Goal: Information Seeking & Learning: Check status

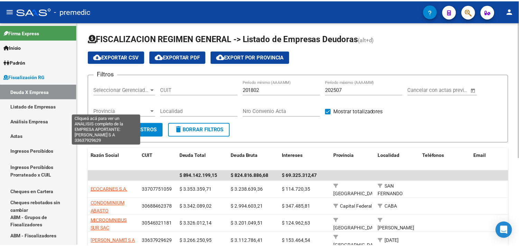
scroll to position [137, 0]
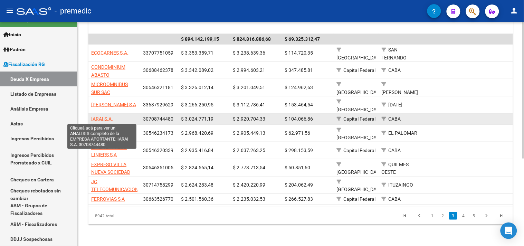
click at [101, 119] on span "IARAI S.A." at bounding box center [102, 119] width 22 height 6
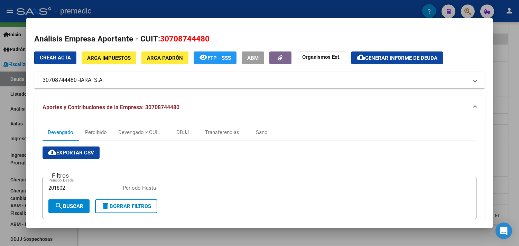
scroll to position [77, 0]
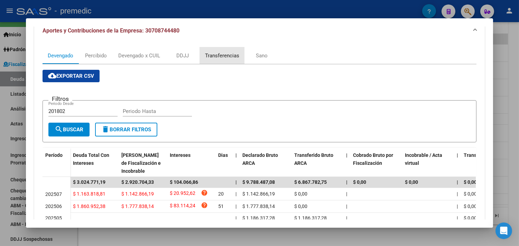
click at [206, 53] on div "Transferencias" at bounding box center [222, 56] width 34 height 8
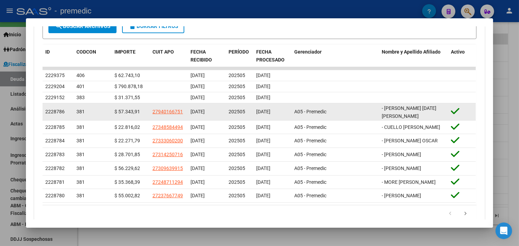
scroll to position [210, 0]
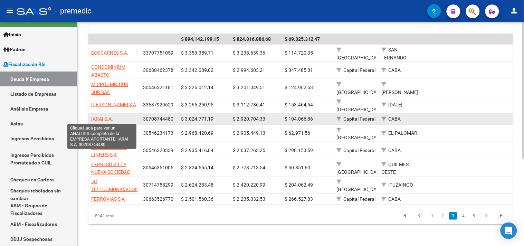
click at [108, 118] on span "IARAI S.A." at bounding box center [102, 119] width 22 height 6
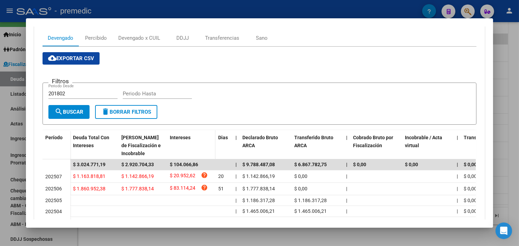
scroll to position [86, 0]
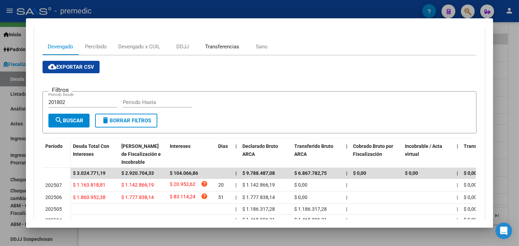
click at [230, 44] on div "Transferencias" at bounding box center [222, 47] width 34 height 8
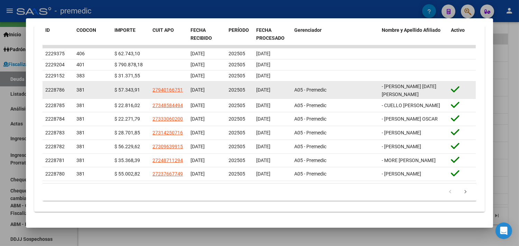
scroll to position [248, 0]
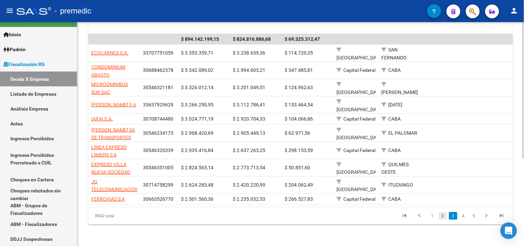
click at [442, 219] on link "2" at bounding box center [443, 216] width 8 height 8
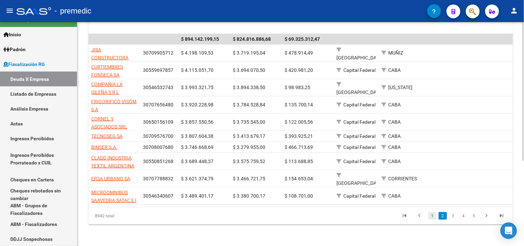
click at [433, 212] on link "1" at bounding box center [432, 216] width 8 height 8
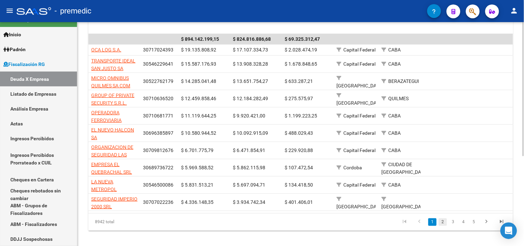
click at [445, 226] on link "2" at bounding box center [443, 222] width 8 height 8
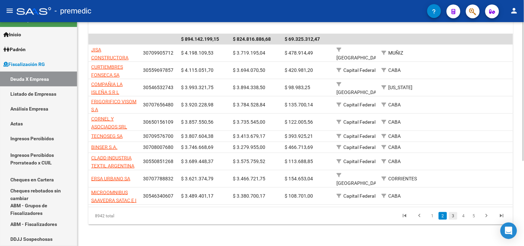
click at [453, 215] on link "3" at bounding box center [453, 216] width 8 height 8
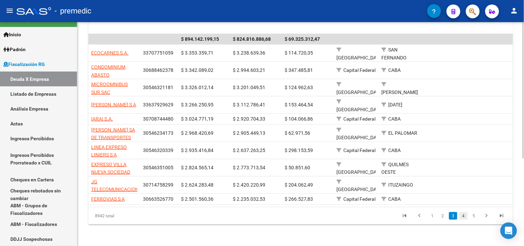
click at [467, 219] on link "4" at bounding box center [464, 216] width 8 height 8
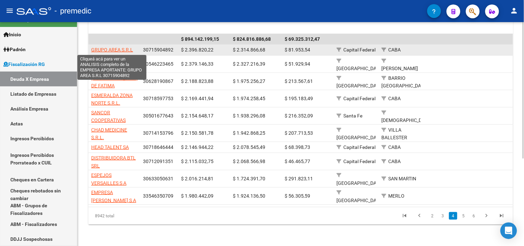
click at [125, 48] on span "GRUPO AREA S.R.L" at bounding box center [112, 50] width 42 height 6
type textarea "30715904892"
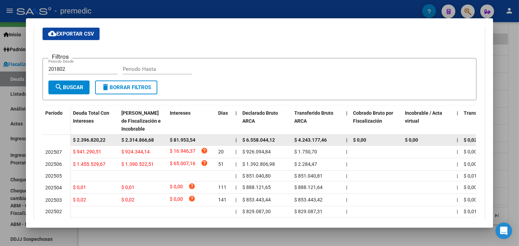
scroll to position [77, 0]
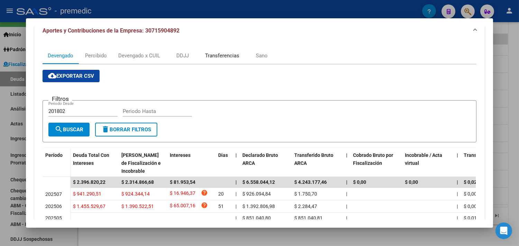
click at [217, 53] on div "Transferencias" at bounding box center [222, 56] width 34 height 8
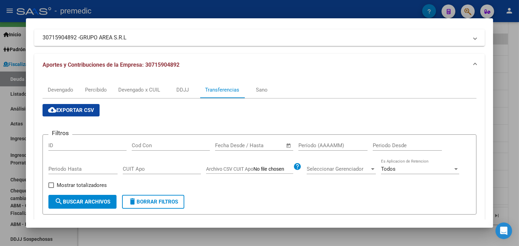
scroll to position [38, 0]
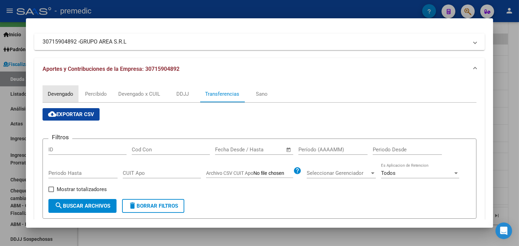
click at [50, 92] on div "Devengado" at bounding box center [61, 94] width 26 height 8
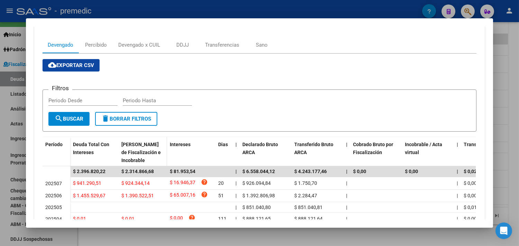
scroll to position [115, 0]
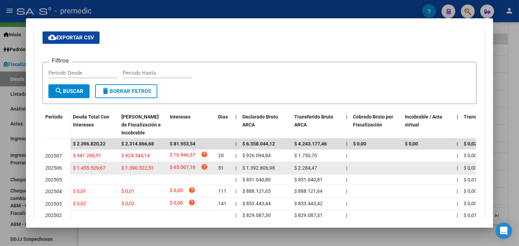
drag, startPoint x: 120, startPoint y: 123, endPoint x: 294, endPoint y: 168, distance: 179.4
click at [294, 168] on span "$ 2.284,47" at bounding box center [305, 168] width 23 height 6
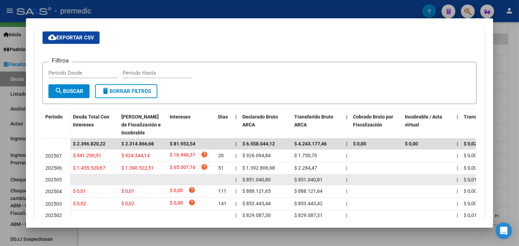
drag, startPoint x: 294, startPoint y: 178, endPoint x: 319, endPoint y: 178, distance: 25.2
click at [319, 178] on span "$ 851.040,81" at bounding box center [308, 180] width 28 height 6
copy span "851.040,81"
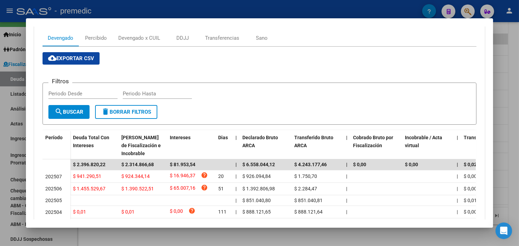
scroll to position [38, 0]
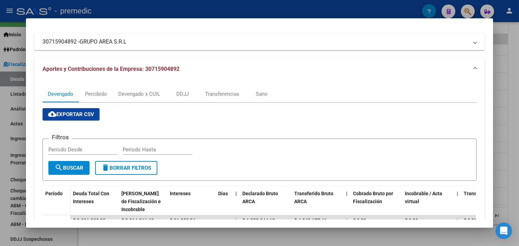
click at [225, 85] on div "Devengado Percibido Devengado x CUIL DDJJ Transferencias Sano cloud_download Ex…" at bounding box center [259, 208] width 450 height 257
click at [213, 94] on div "Transferencias" at bounding box center [222, 94] width 34 height 8
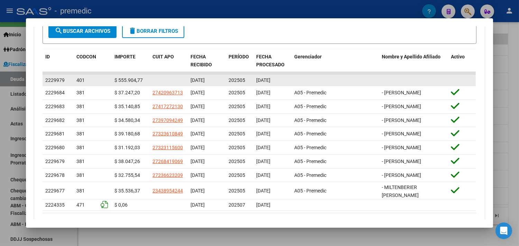
scroll to position [230, 0]
